Goal: Task Accomplishment & Management: Manage account settings

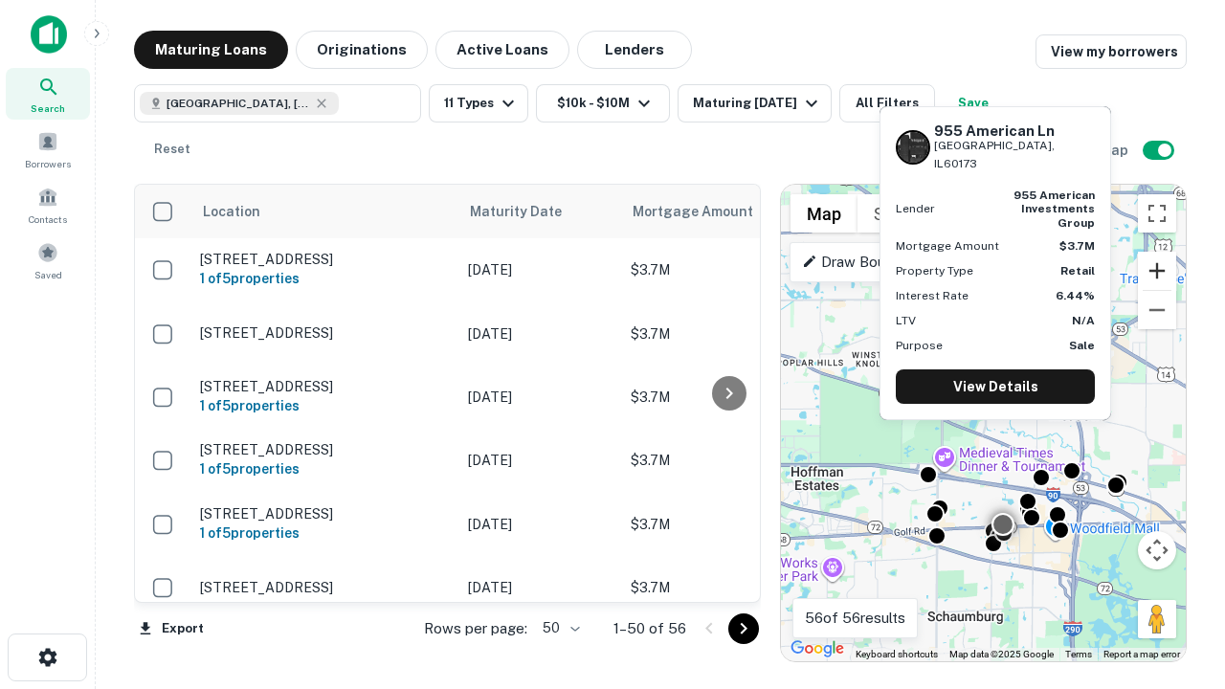
click at [1157, 271] on button "Zoom in" at bounding box center [1157, 271] width 38 height 38
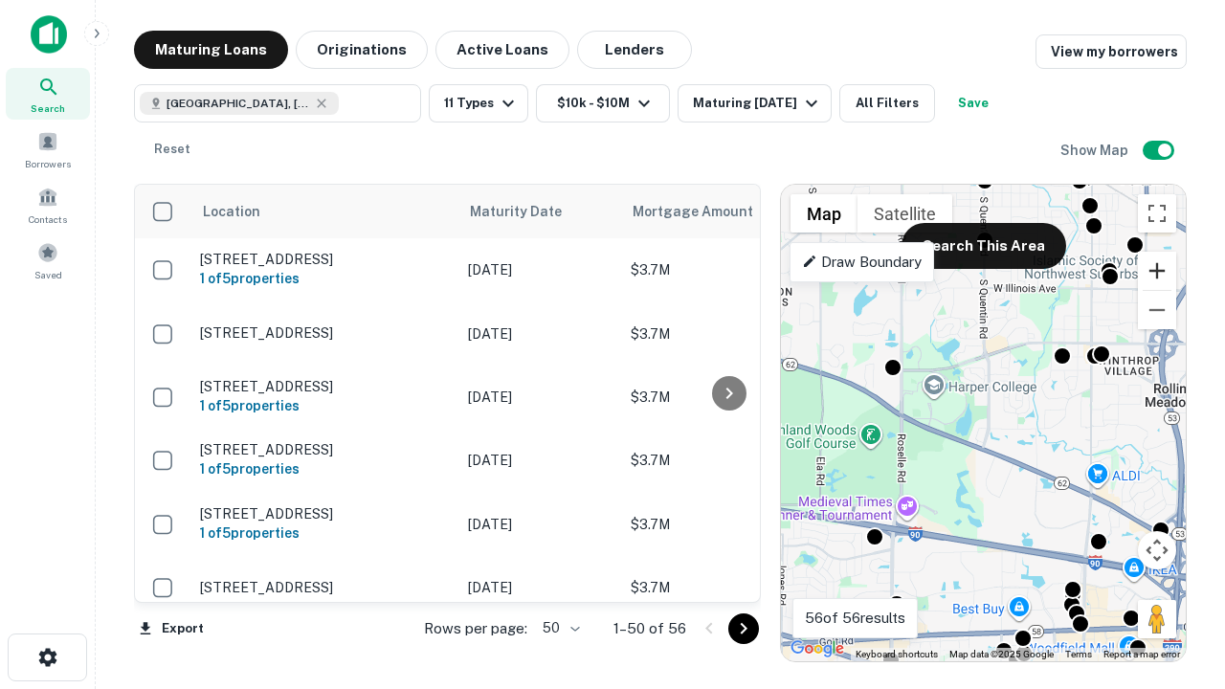
click at [1157, 271] on button "Zoom in" at bounding box center [1157, 271] width 38 height 38
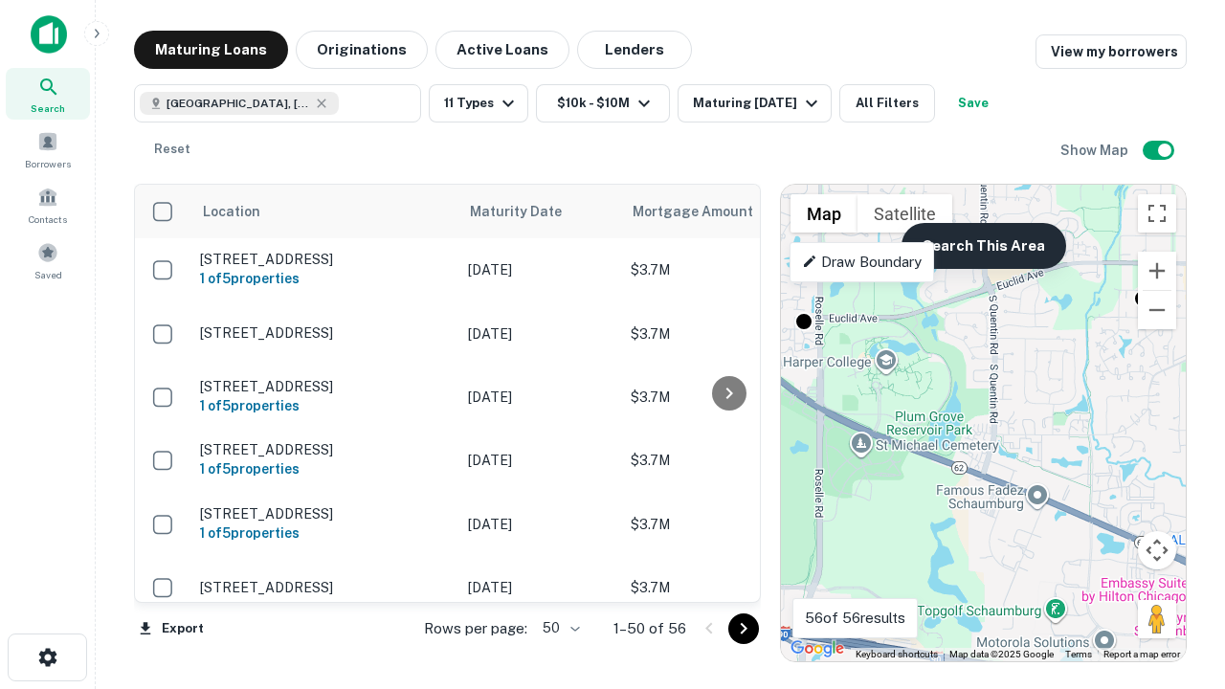
click at [983, 246] on button "Search This Area" at bounding box center [983, 246] width 165 height 46
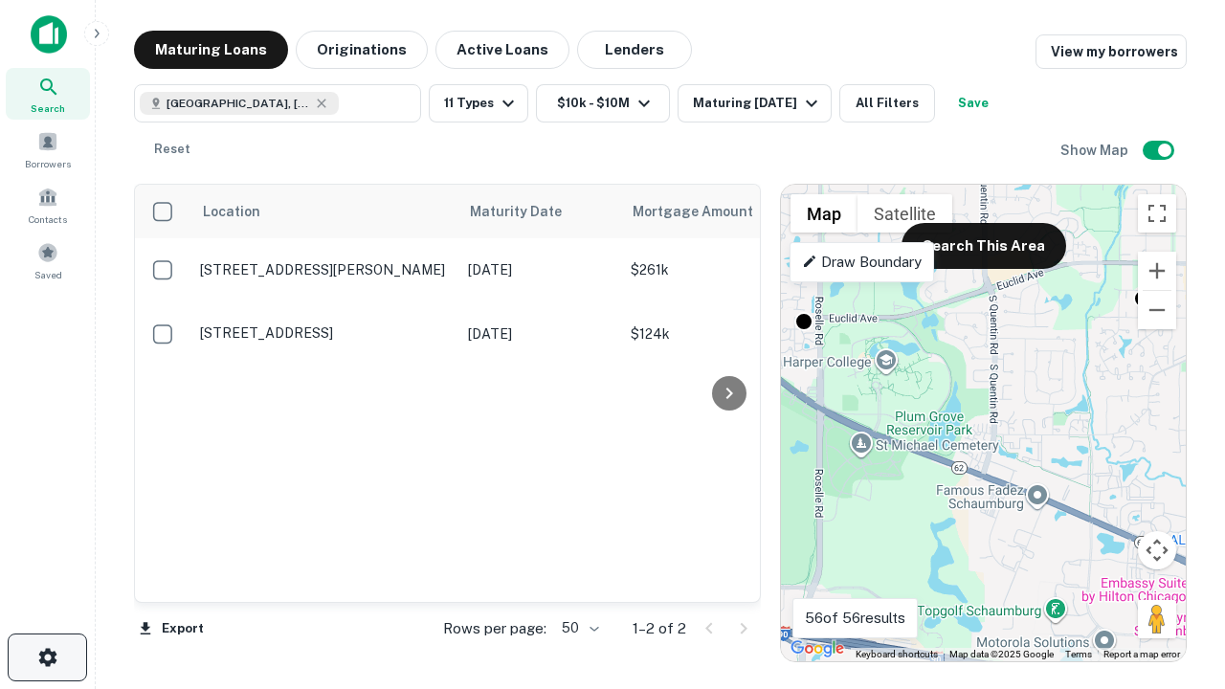
click at [47, 657] on icon "button" at bounding box center [47, 657] width 23 height 23
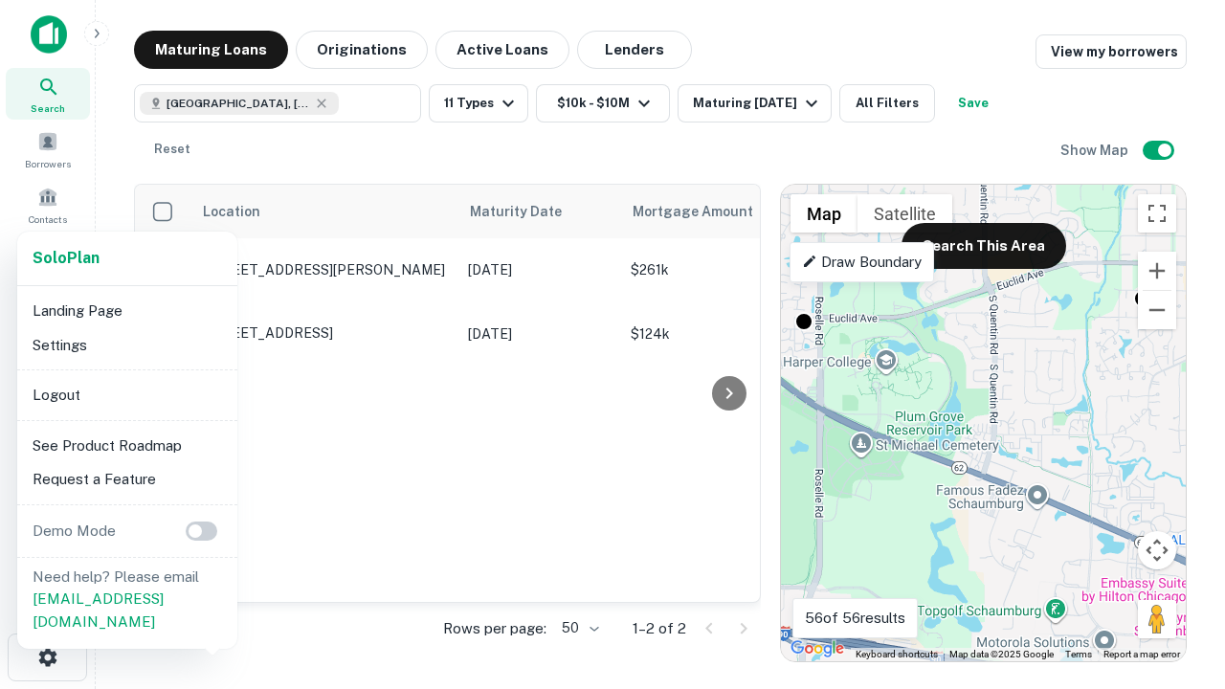
click at [126, 394] on li "Logout" at bounding box center [127, 395] width 205 height 34
